Goal: Information Seeking & Learning: Learn about a topic

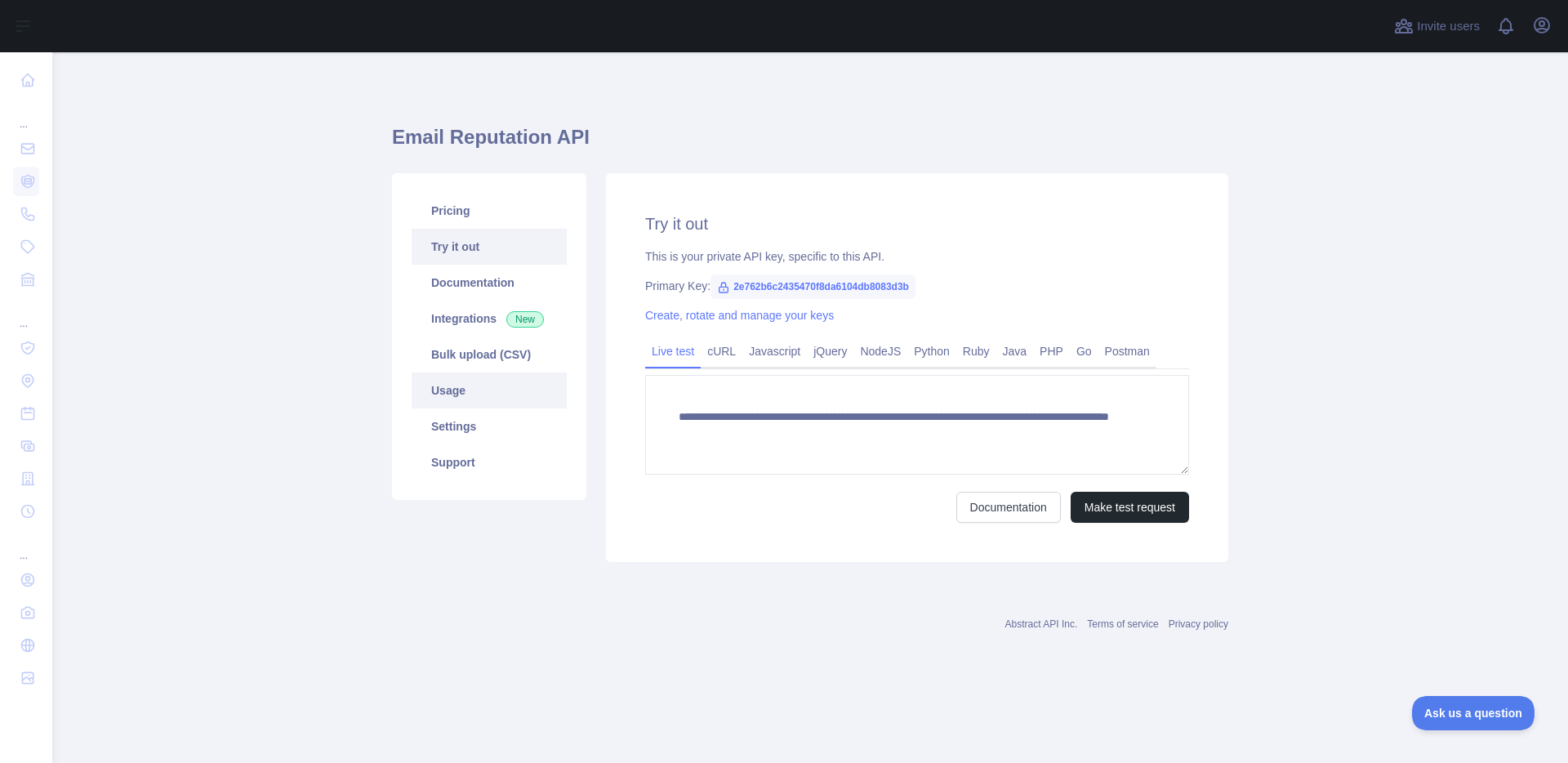
click at [458, 382] on link "Usage" at bounding box center [489, 390] width 155 height 36
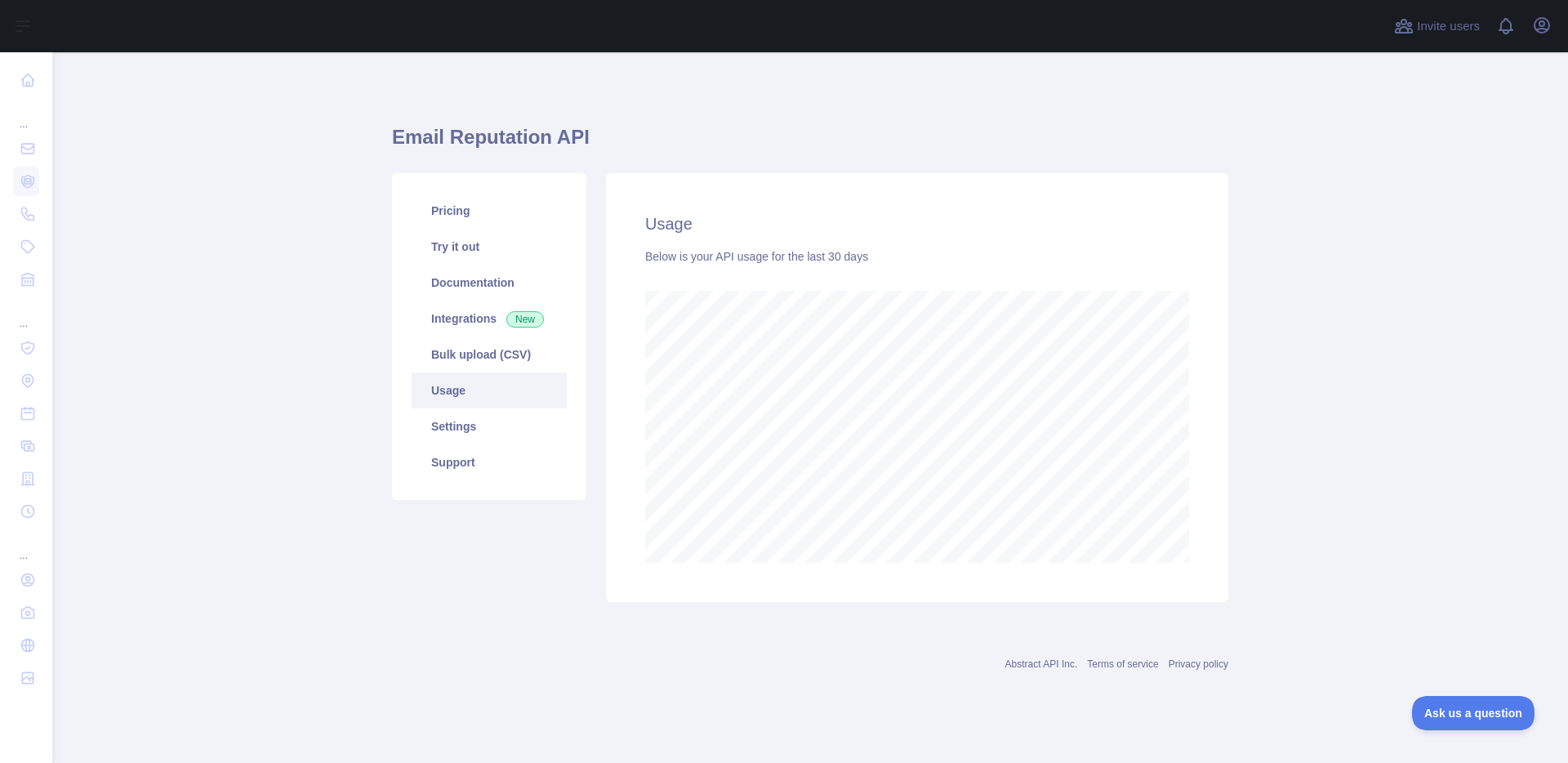
scroll to position [711, 1516]
click at [503, 213] on link "Pricing" at bounding box center [489, 210] width 155 height 36
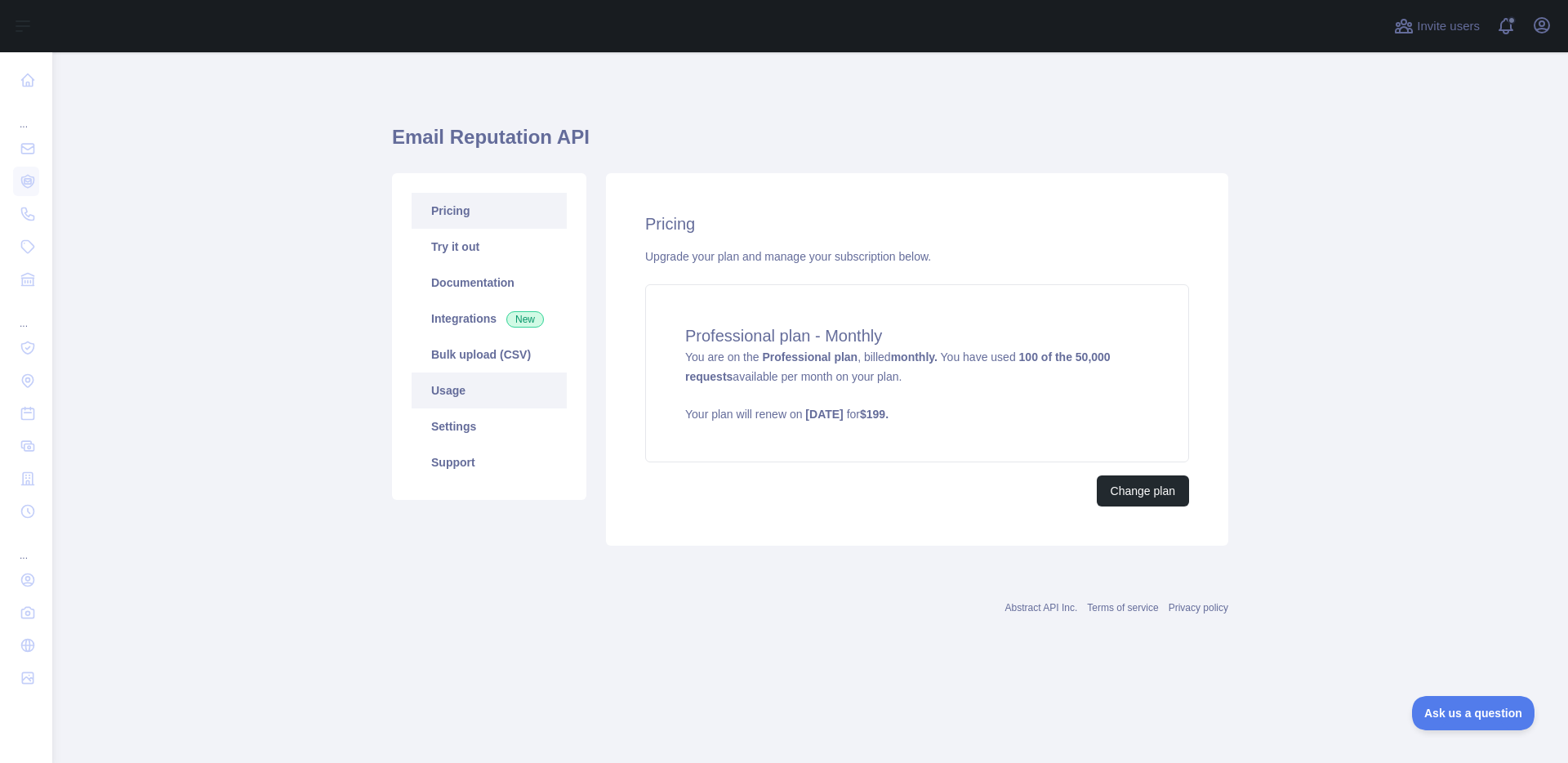
click at [469, 406] on link "Usage" at bounding box center [489, 390] width 155 height 36
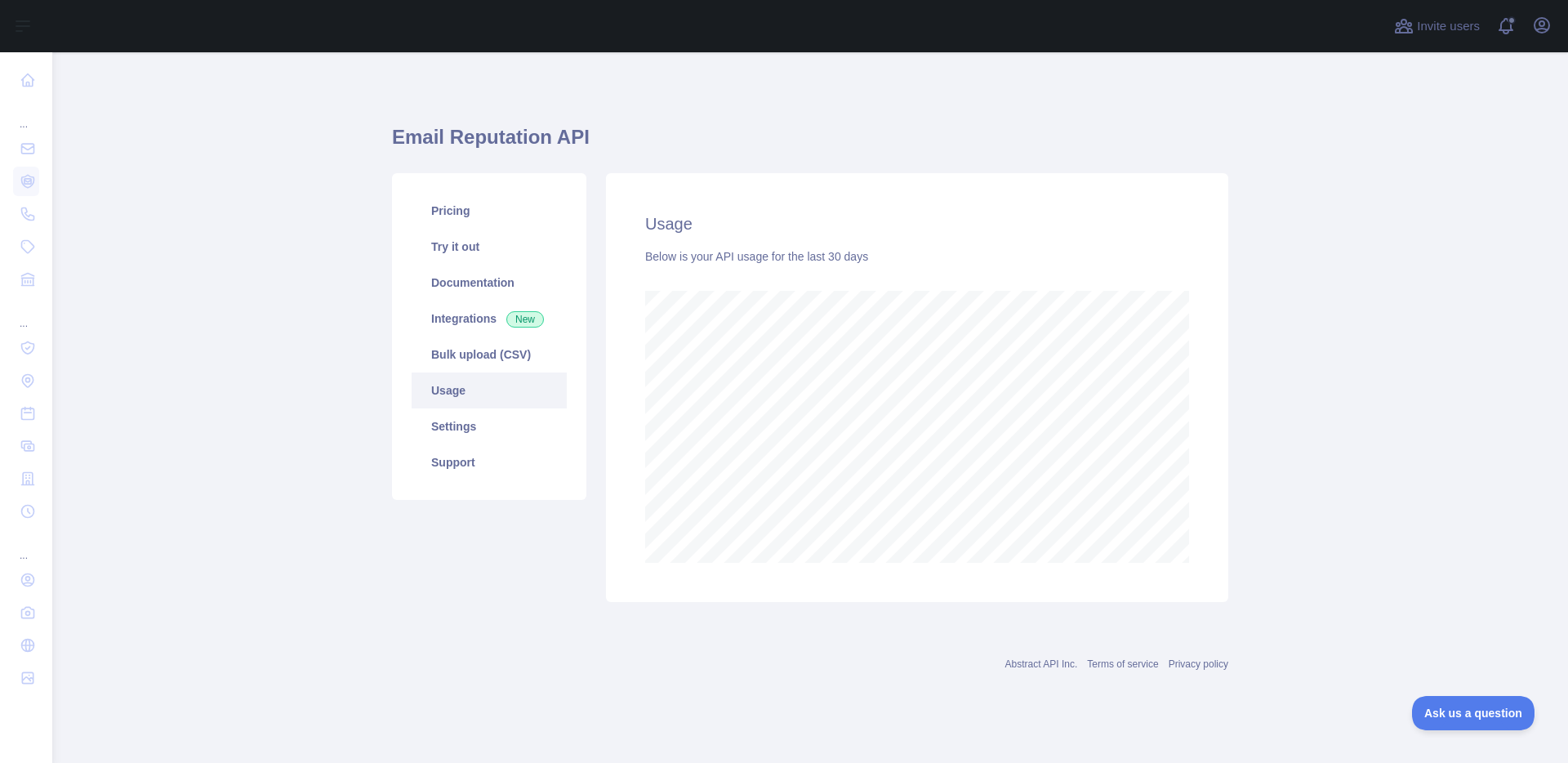
scroll to position [711, 1516]
drag, startPoint x: 108, startPoint y: 312, endPoint x: 59, endPoint y: 191, distance: 130.5
click at [108, 310] on main "Email Reputation API Pricing Try it out Documentation Integrations New Bulk upl…" at bounding box center [810, 407] width 1516 height 711
